Goal: Task Accomplishment & Management: Use online tool/utility

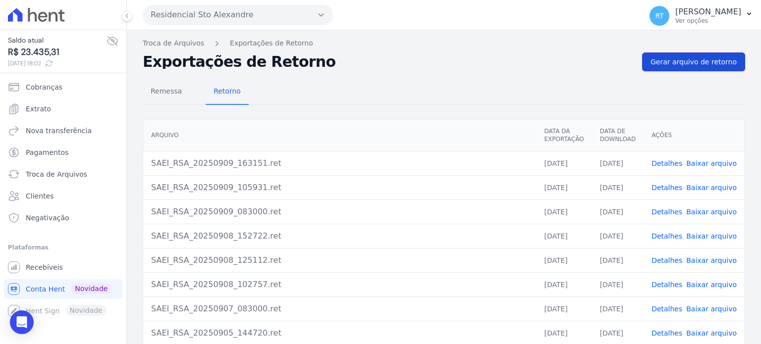
click at [687, 61] on span "Gerar arquivo de retorno" at bounding box center [693, 62] width 86 height 10
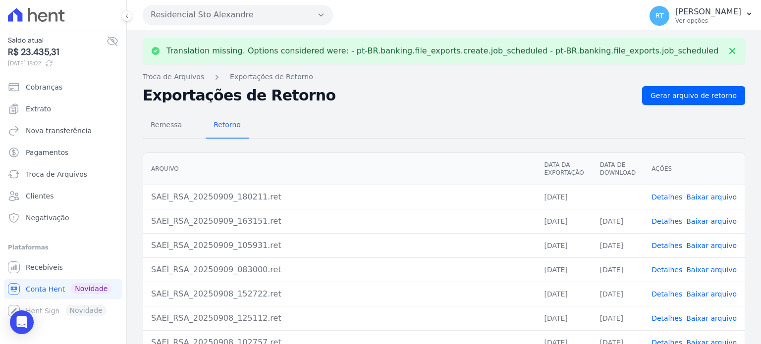
click at [669, 195] on link "Detalhes" at bounding box center [666, 197] width 31 height 8
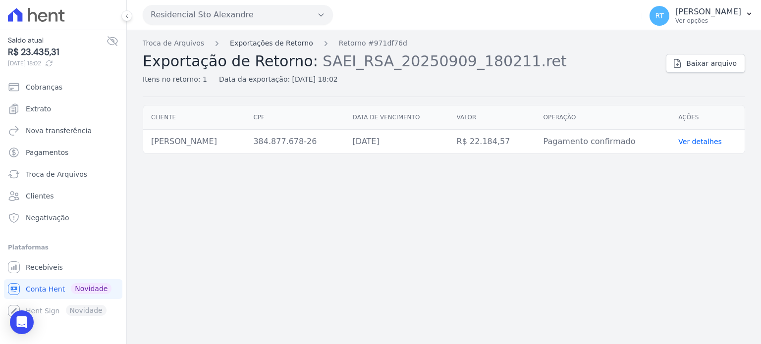
click at [281, 44] on link "Exportações de Retorno" at bounding box center [271, 43] width 83 height 10
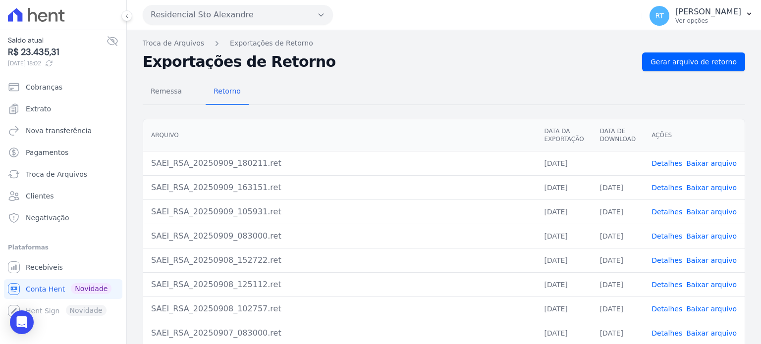
click at [672, 160] on link "Detalhes" at bounding box center [666, 163] width 31 height 8
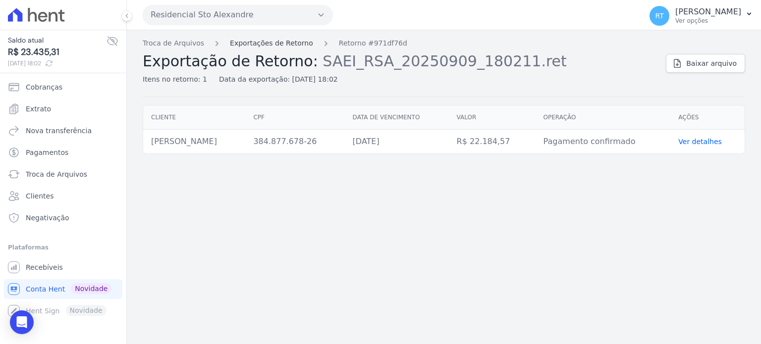
click at [269, 42] on link "Exportações de Retorno" at bounding box center [271, 43] width 83 height 10
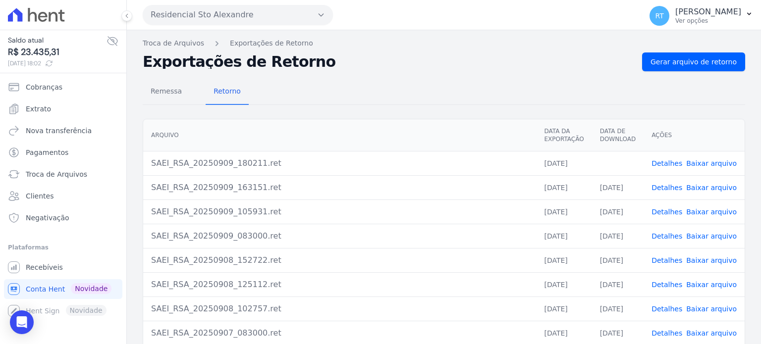
click at [703, 162] on link "Baixar arquivo" at bounding box center [711, 163] width 51 height 8
click at [701, 62] on span "Gerar arquivo de retorno" at bounding box center [693, 62] width 86 height 10
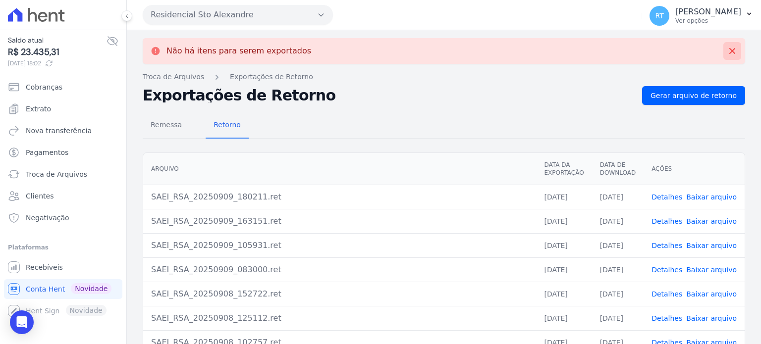
click at [729, 52] on icon at bounding box center [732, 51] width 6 height 6
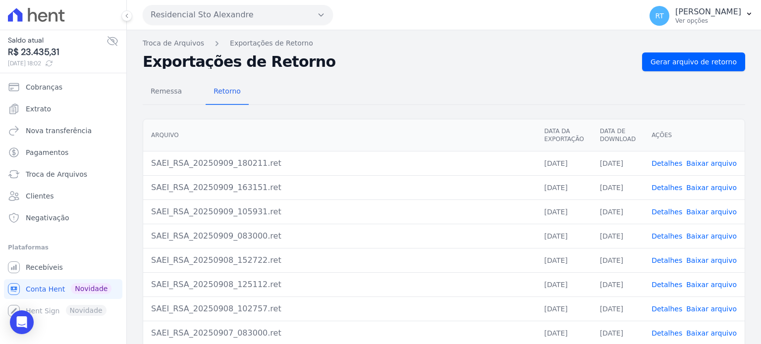
click at [667, 235] on link "Detalhes" at bounding box center [666, 236] width 31 height 8
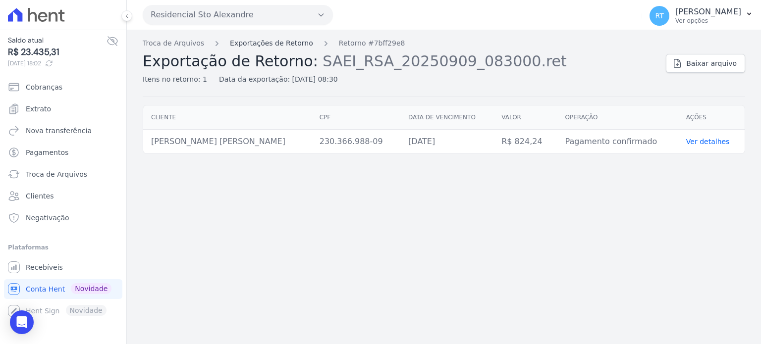
click at [276, 43] on link "Exportações de Retorno" at bounding box center [271, 43] width 83 height 10
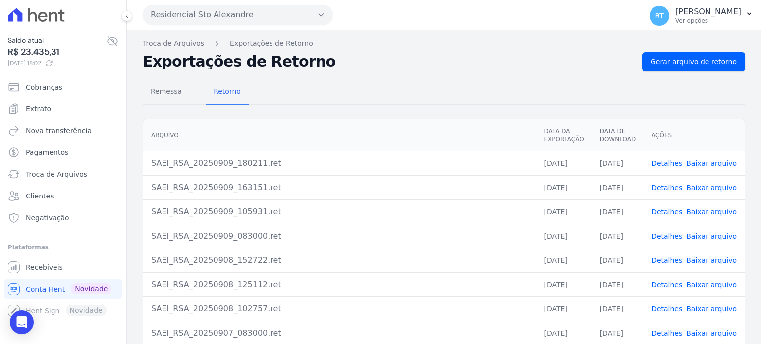
click at [667, 209] on link "Detalhes" at bounding box center [666, 212] width 31 height 8
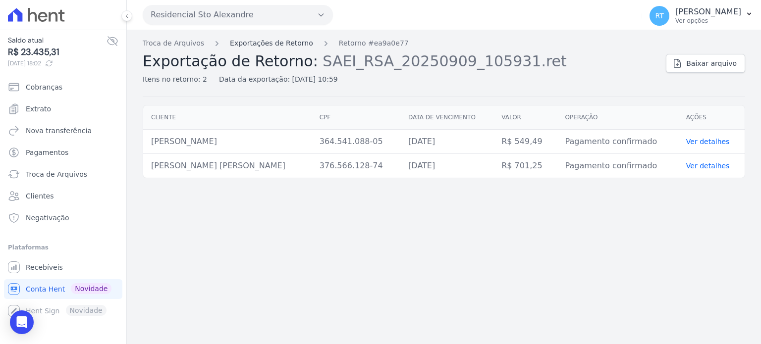
click at [278, 43] on link "Exportações de Retorno" at bounding box center [271, 43] width 83 height 10
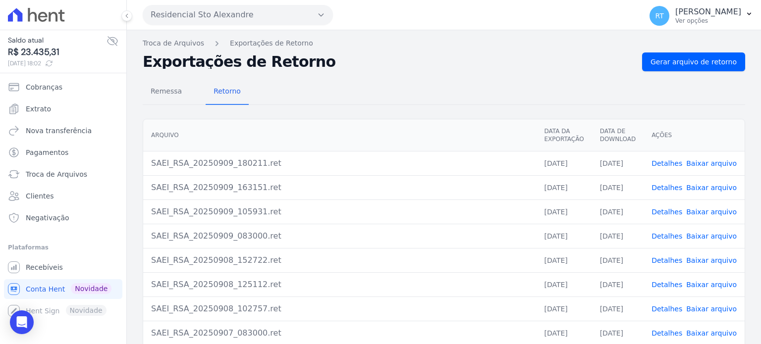
click at [668, 186] on link "Detalhes" at bounding box center [666, 188] width 31 height 8
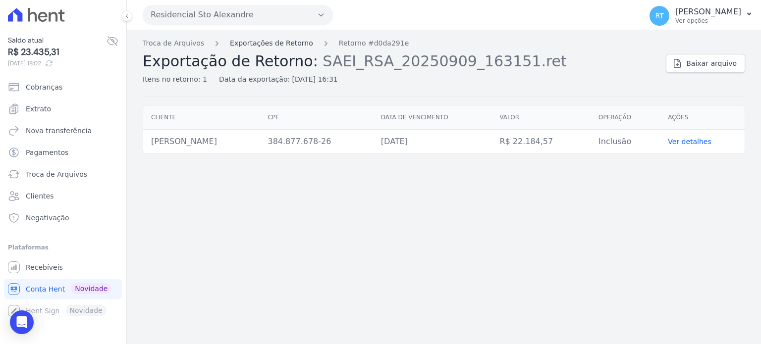
click at [285, 43] on link "Exportações de Retorno" at bounding box center [271, 43] width 83 height 10
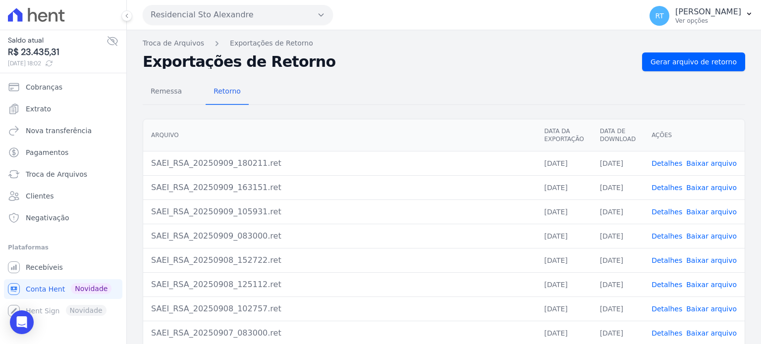
click at [670, 236] on link "Detalhes" at bounding box center [666, 236] width 31 height 8
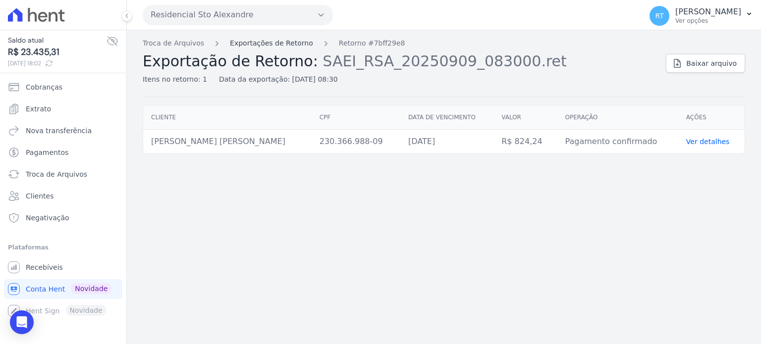
click at [270, 44] on link "Exportações de Retorno" at bounding box center [271, 43] width 83 height 10
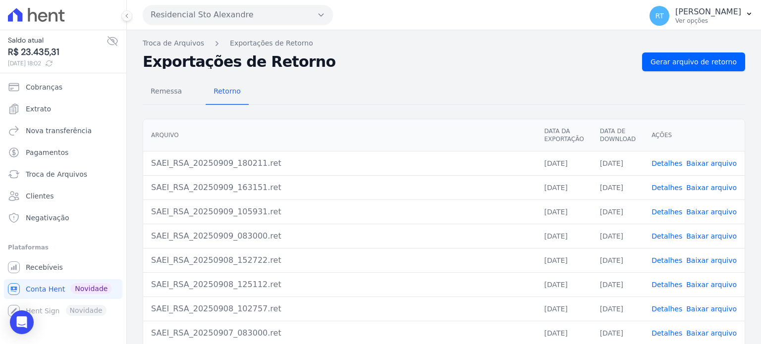
click at [669, 210] on link "Detalhes" at bounding box center [666, 212] width 31 height 8
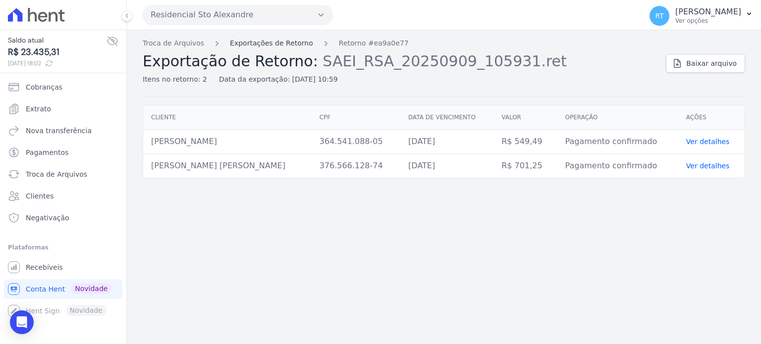
click at [266, 41] on link "Exportações de Retorno" at bounding box center [271, 43] width 83 height 10
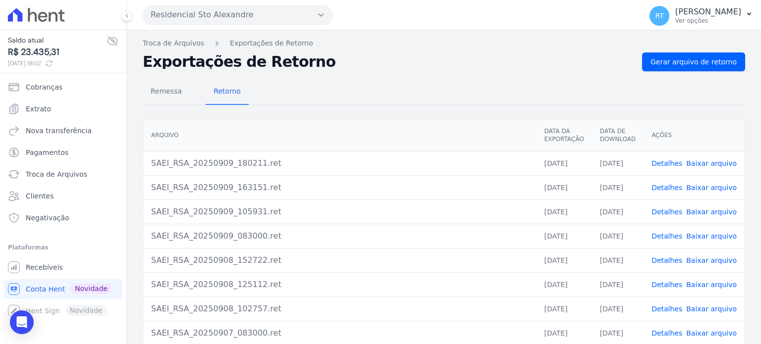
click at [668, 184] on link "Detalhes" at bounding box center [666, 188] width 31 height 8
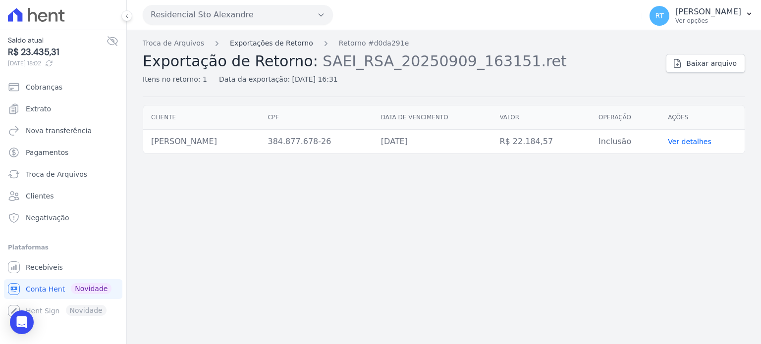
click at [271, 41] on link "Exportações de Retorno" at bounding box center [271, 43] width 83 height 10
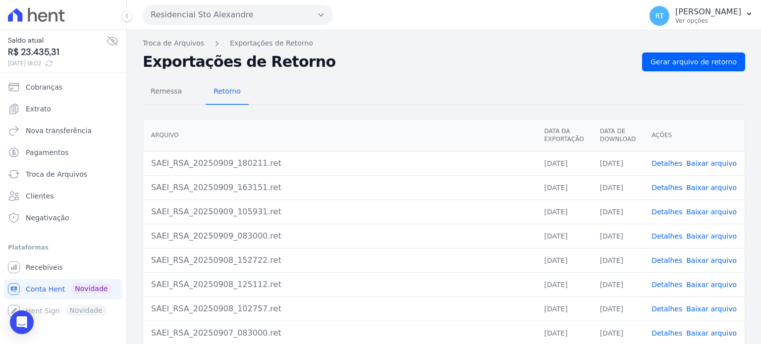
click at [671, 164] on link "Detalhes" at bounding box center [666, 163] width 31 height 8
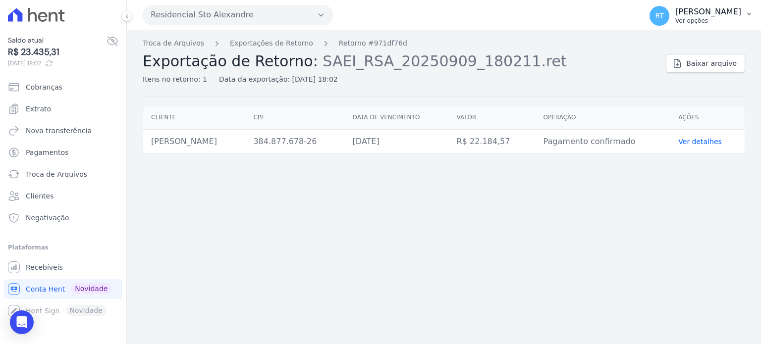
click at [704, 14] on p "[PERSON_NAME]" at bounding box center [708, 12] width 66 height 10
click at [654, 45] on link "Logout" at bounding box center [697, 43] width 127 height 18
